Goal: Task Accomplishment & Management: Manage account settings

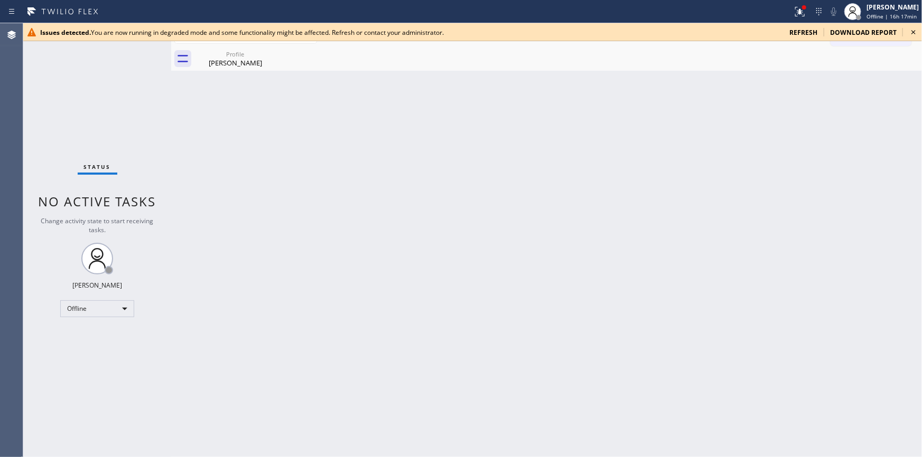
click at [911, 31] on icon at bounding box center [913, 32] width 13 height 13
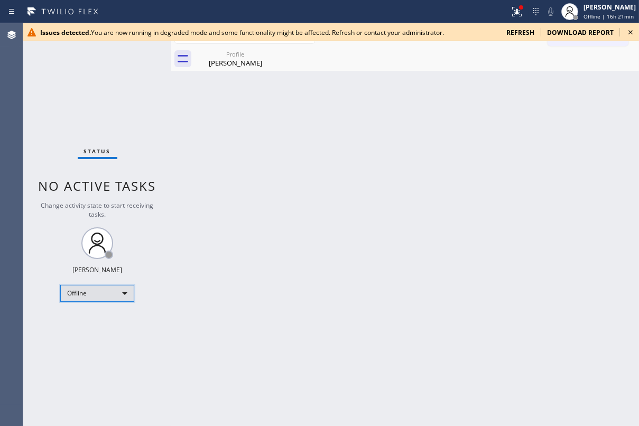
click at [122, 292] on div "Offline" at bounding box center [97, 293] width 74 height 17
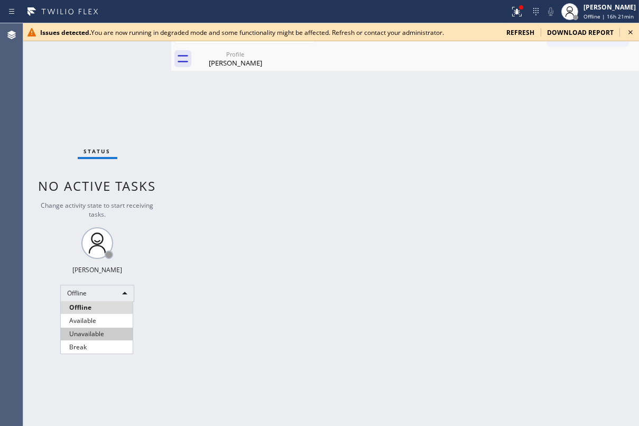
click at [99, 329] on li "Unavailable" at bounding box center [97, 334] width 72 height 13
click at [195, 337] on div "Back to Dashboard Change Sender ID Customers Technicians Select a contact Outbo…" at bounding box center [405, 224] width 468 height 403
click at [631, 31] on icon at bounding box center [630, 32] width 13 height 13
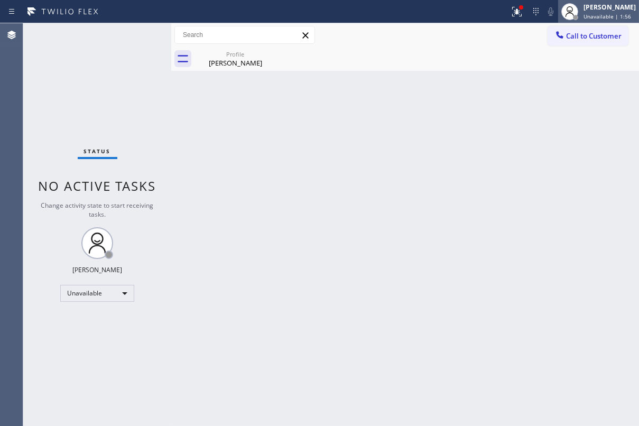
click at [608, 18] on span "Unavailable | 1:56" at bounding box center [607, 16] width 48 height 7
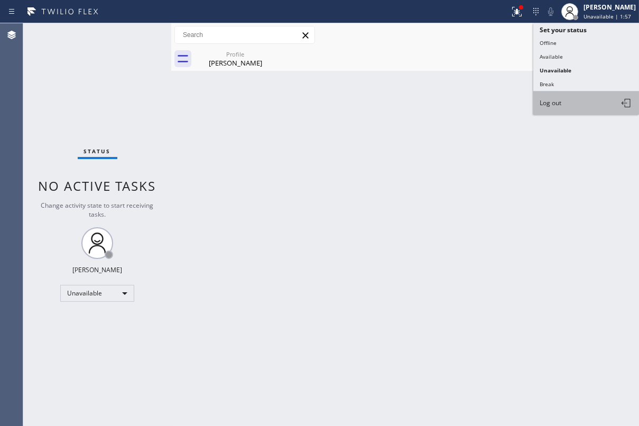
click at [565, 98] on button "Log out" at bounding box center [586, 102] width 106 height 23
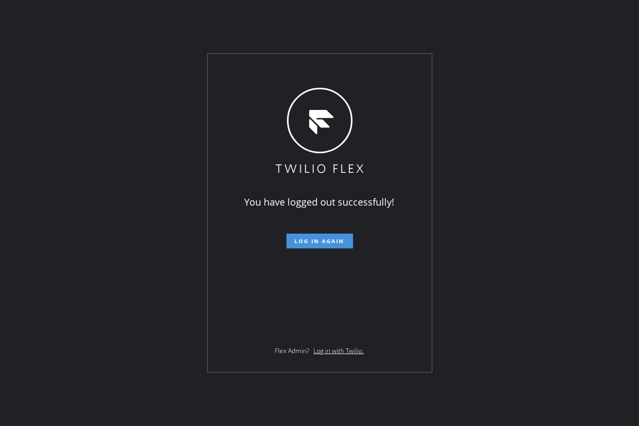
click at [330, 239] on span "Log in again" at bounding box center [320, 240] width 50 height 7
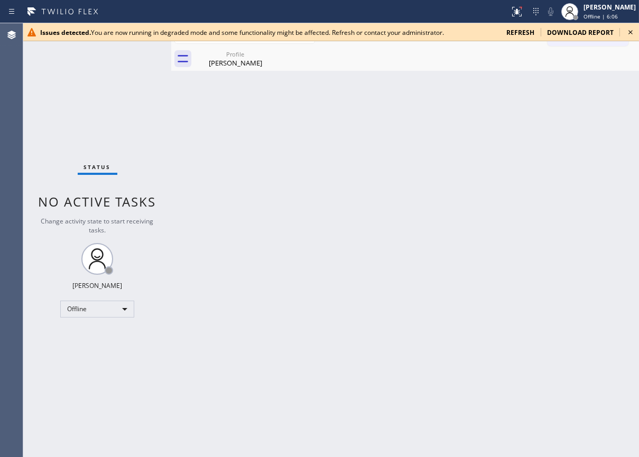
click at [521, 29] on span "refresh" at bounding box center [520, 32] width 28 height 9
click at [516, 29] on span "refresh" at bounding box center [520, 32] width 28 height 9
click at [515, 33] on span "refresh" at bounding box center [520, 32] width 28 height 9
click at [272, 53] on icon at bounding box center [269, 54] width 13 height 13
click at [319, 222] on div "Back to Dashboard Change Sender ID Customers Technicians Select a contact Outbo…" at bounding box center [405, 240] width 468 height 434
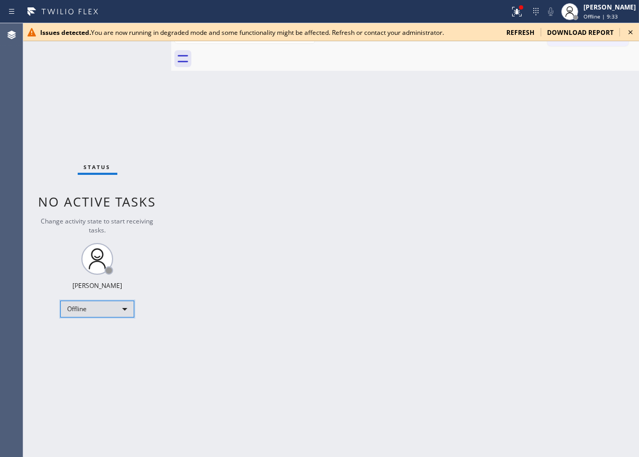
click at [119, 305] on div "Offline" at bounding box center [97, 309] width 74 height 17
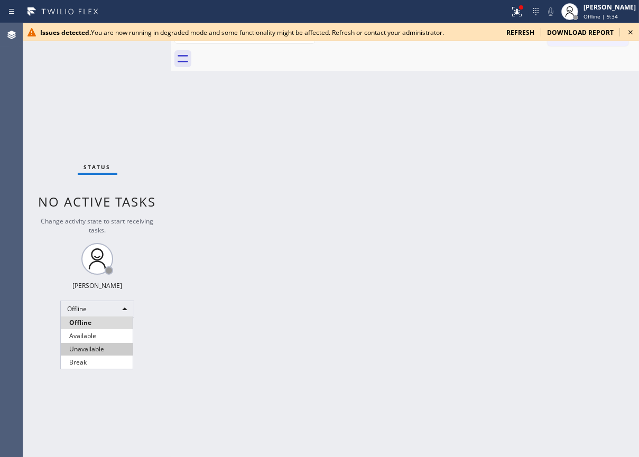
click at [109, 349] on li "Unavailable" at bounding box center [97, 349] width 72 height 13
click at [240, 280] on div "Back to Dashboard Change Sender ID Customers Technicians Select a contact Outbo…" at bounding box center [405, 240] width 468 height 434
click at [556, 226] on div "Back to Dashboard Change Sender ID Customers Technicians Select a contact Outbo…" at bounding box center [405, 240] width 468 height 434
click at [517, 28] on span "refresh" at bounding box center [520, 32] width 28 height 9
